Goal: Check status: Check status

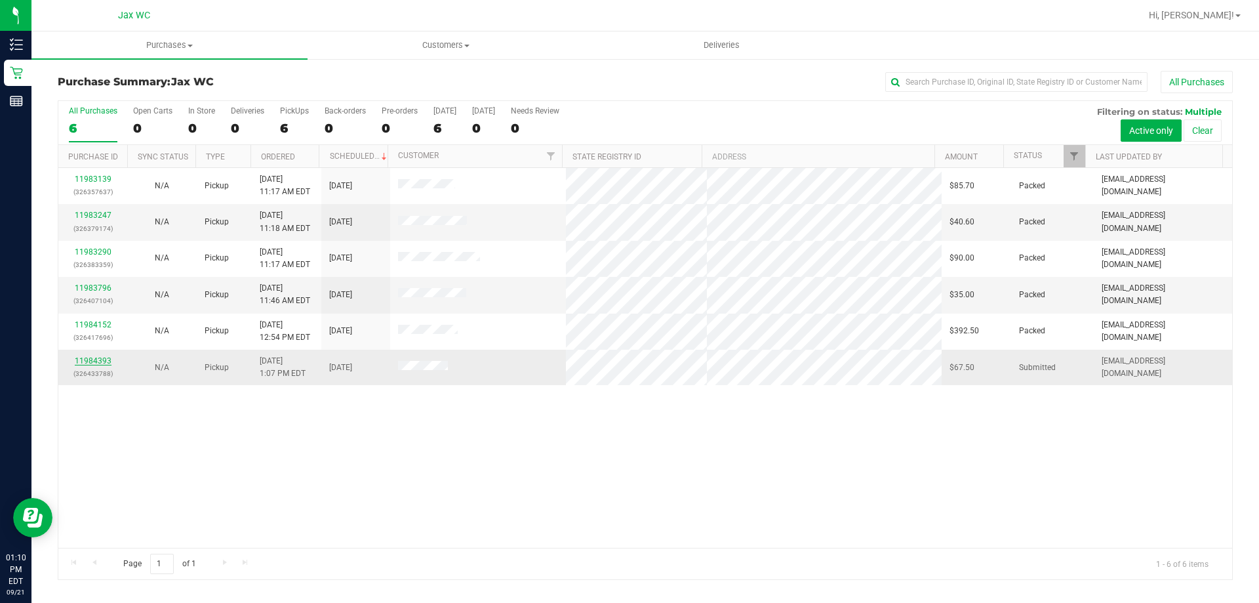
click at [81, 356] on link "11984393" at bounding box center [93, 360] width 37 height 9
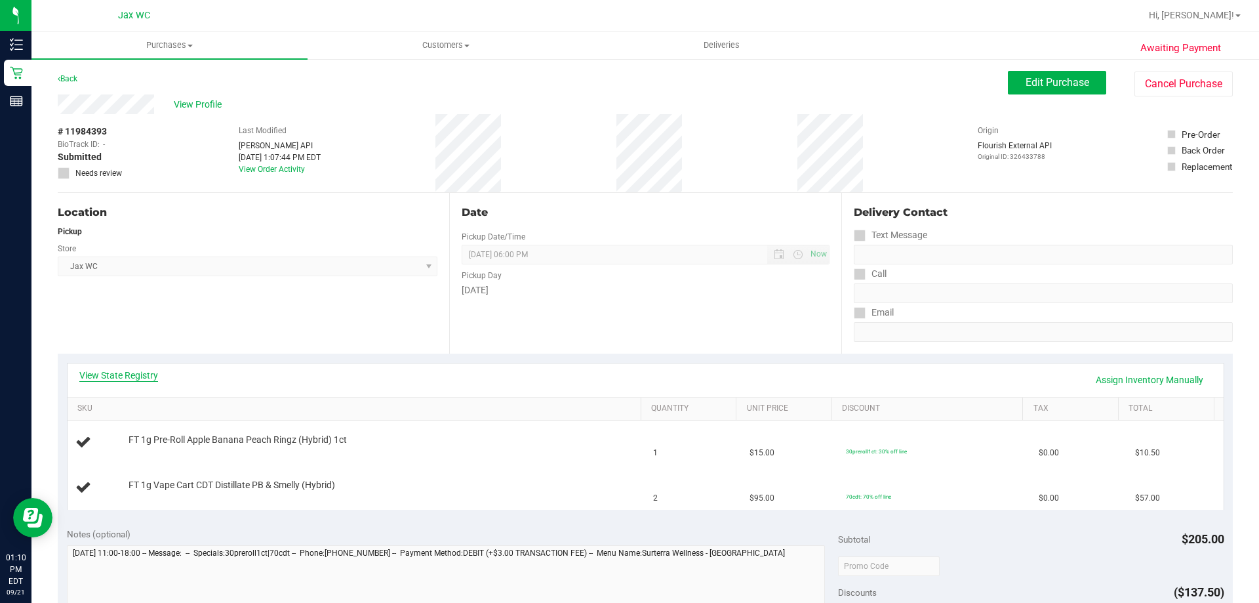
click at [145, 376] on link "View State Registry" at bounding box center [118, 375] width 79 height 13
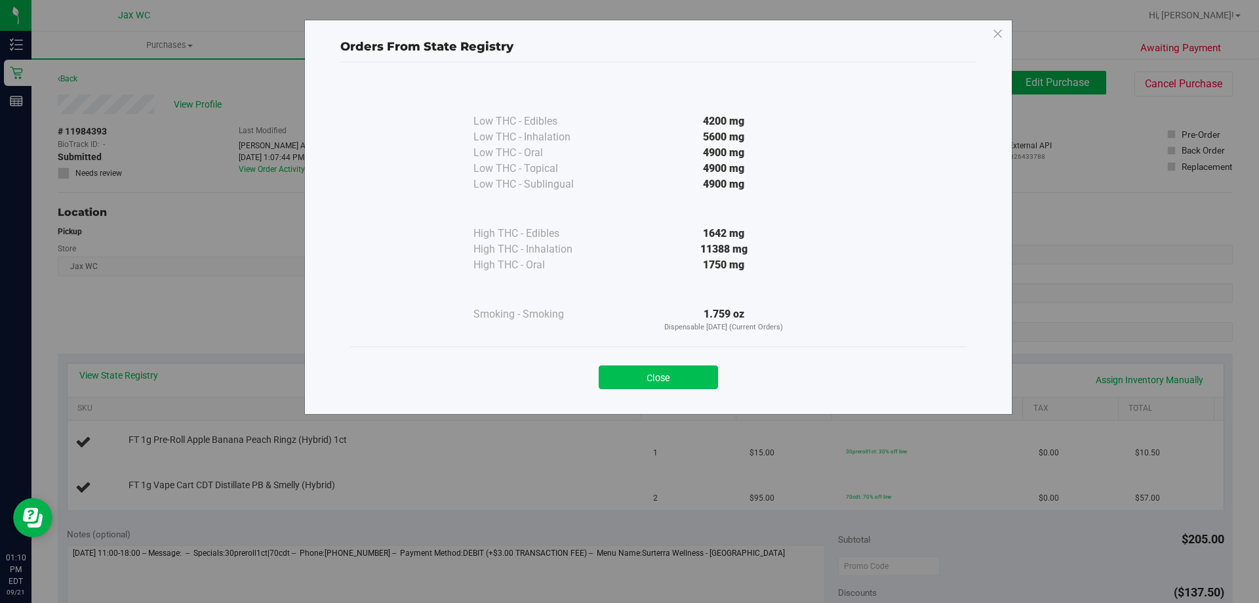
click at [646, 378] on button "Close" at bounding box center [658, 377] width 119 height 24
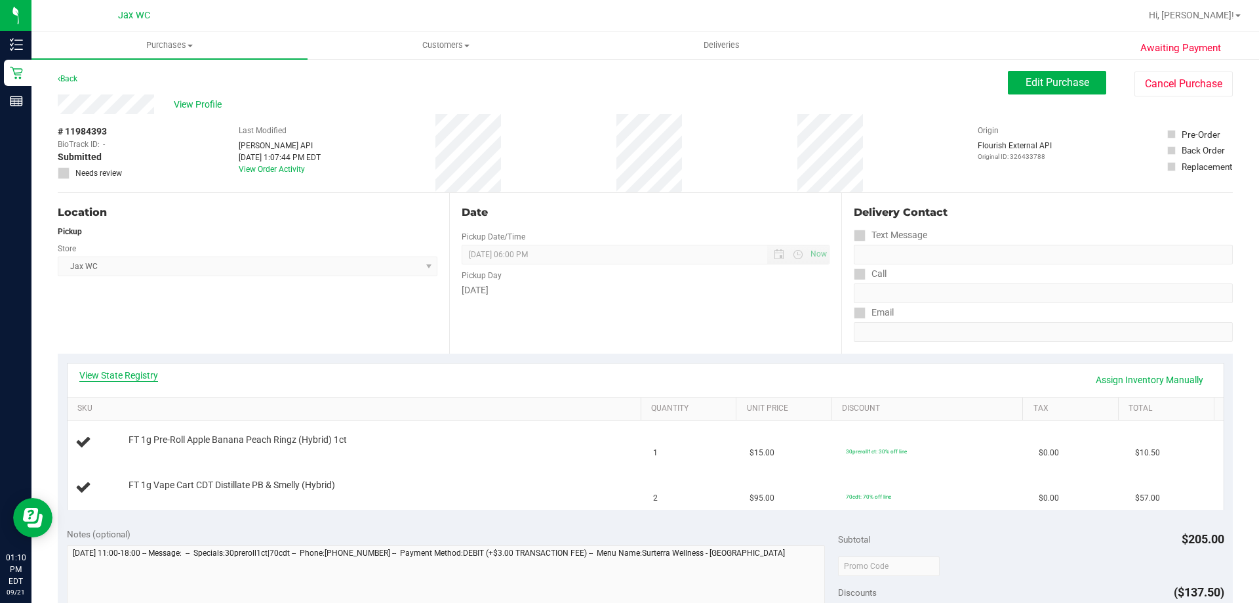
click at [109, 371] on link "View State Registry" at bounding box center [118, 375] width 79 height 13
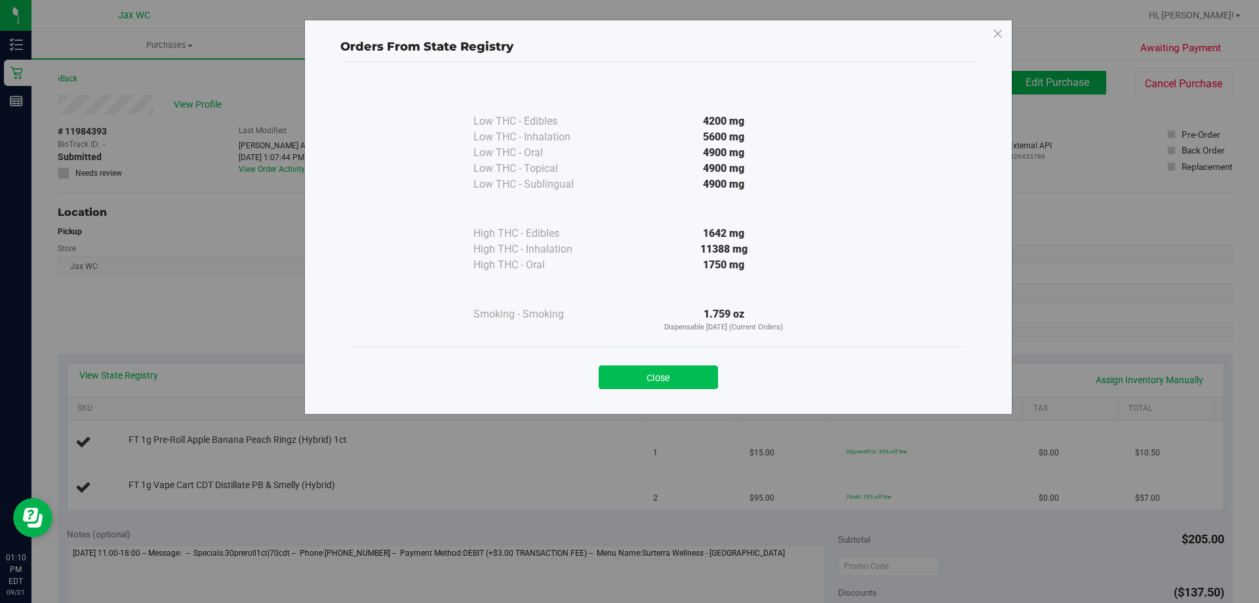
click at [662, 382] on button "Close" at bounding box center [658, 377] width 119 height 24
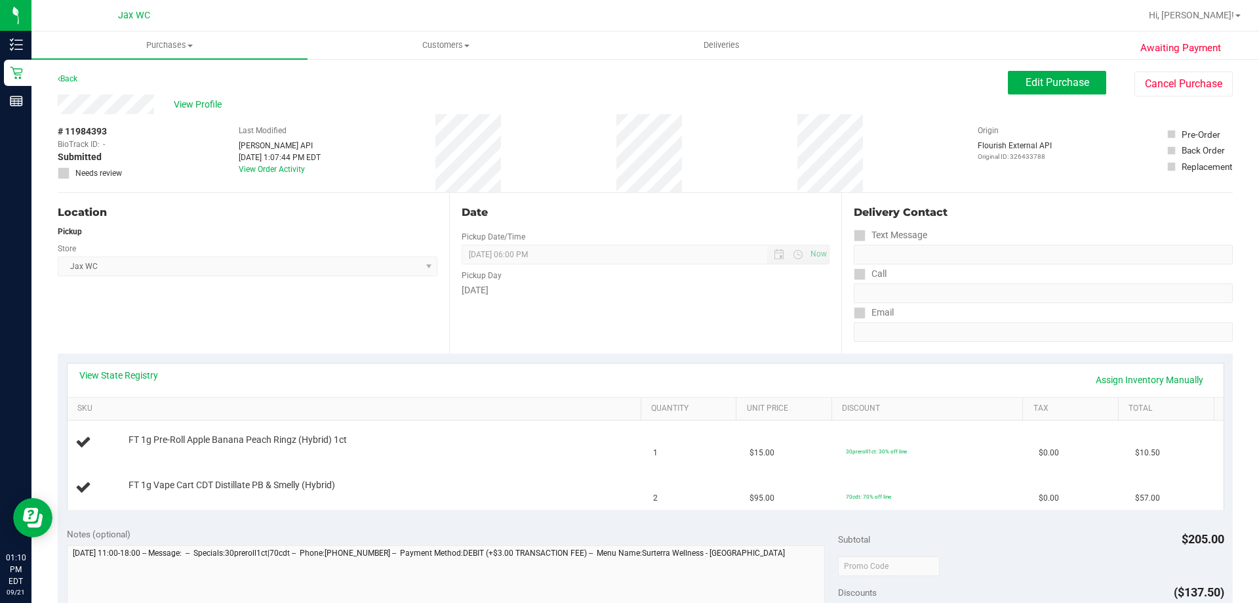
click at [1161, 315] on div "Email" at bounding box center [1043, 312] width 379 height 19
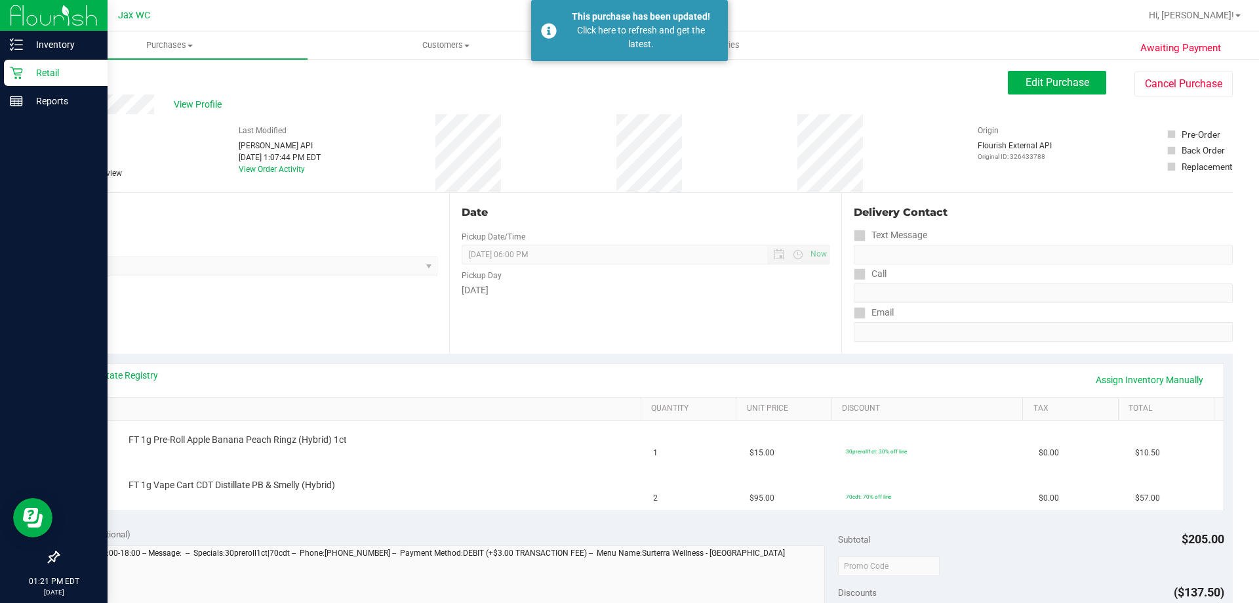
click at [29, 75] on p "Retail" at bounding box center [62, 73] width 79 height 16
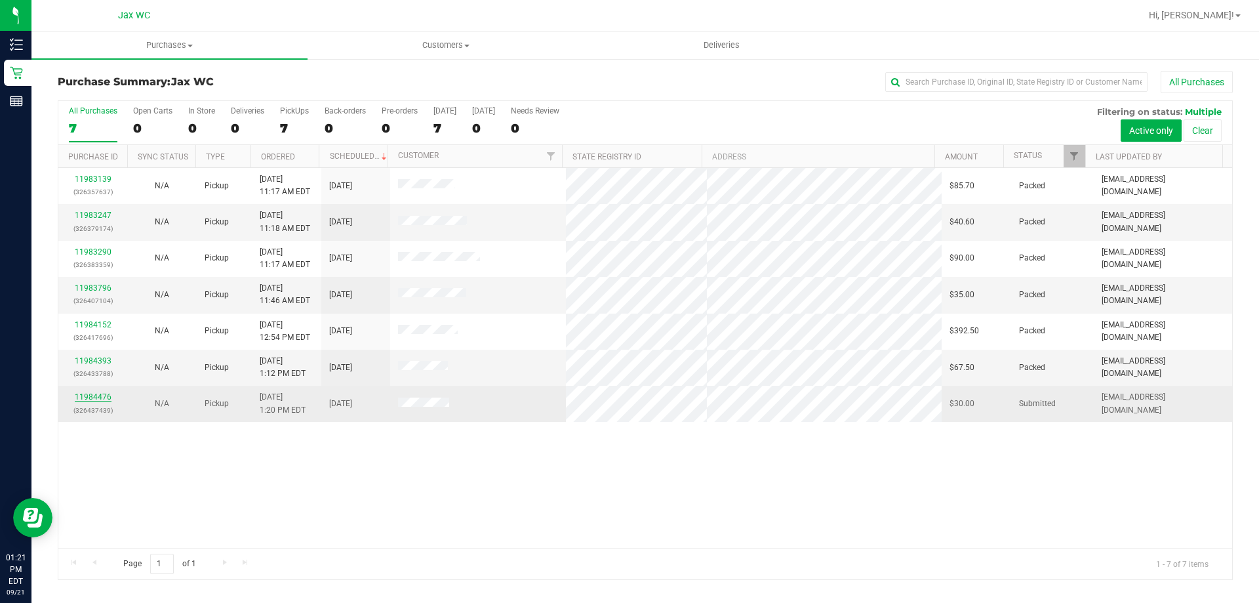
click at [102, 398] on link "11984476" at bounding box center [93, 396] width 37 height 9
